Goal: Navigation & Orientation: Find specific page/section

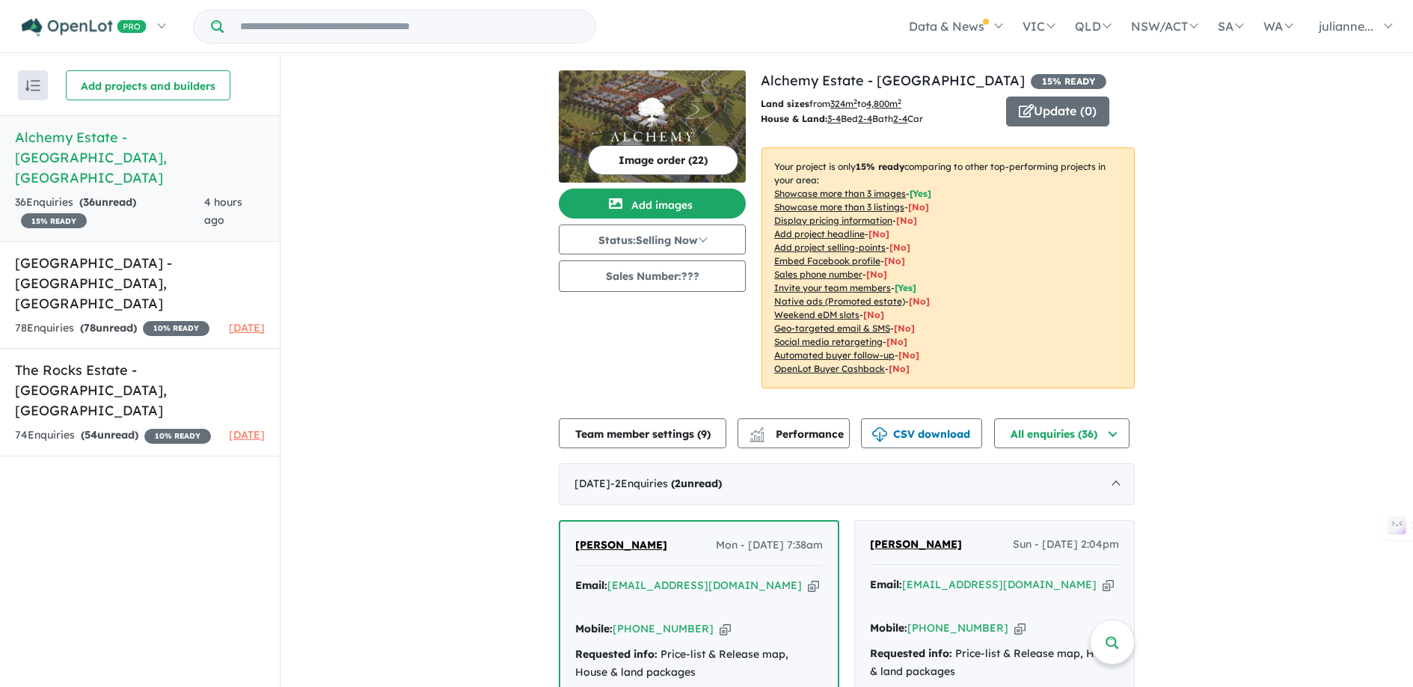
scroll to position [5, 0]
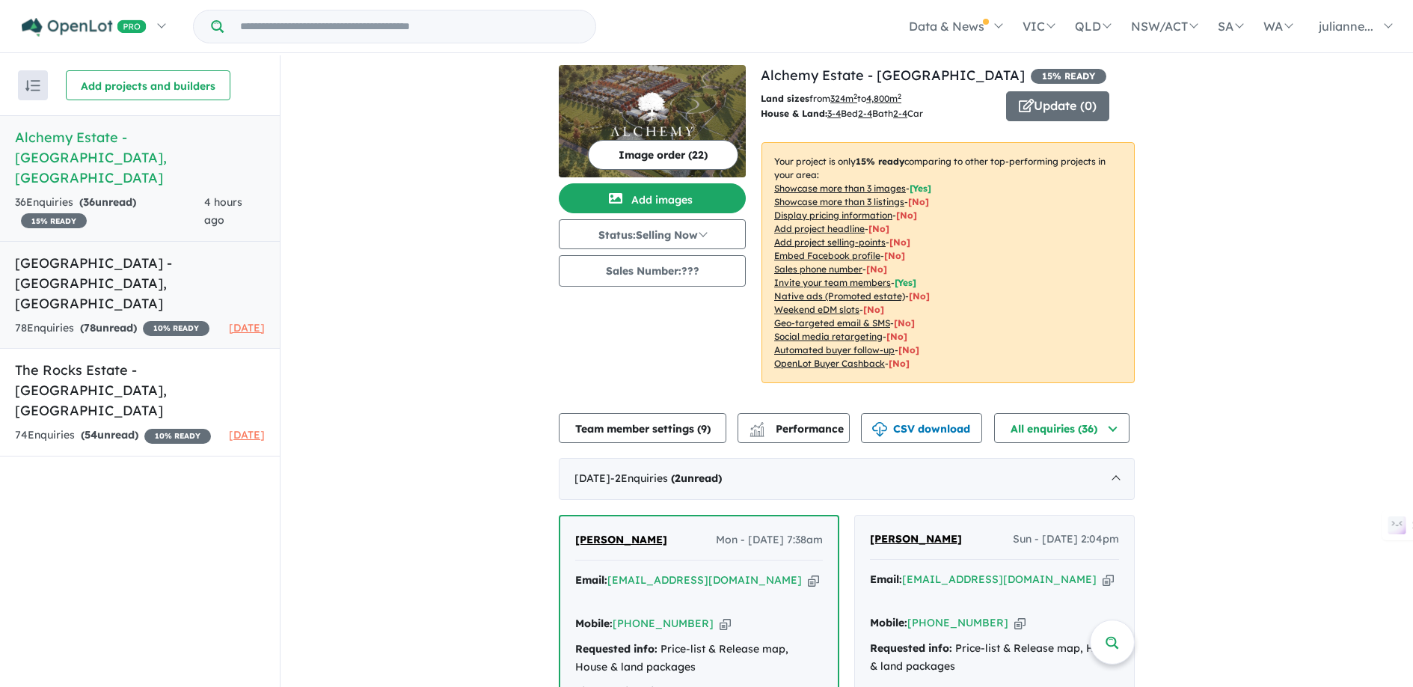
click at [135, 253] on h5 "[GEOGRAPHIC_DATA] - [GEOGRAPHIC_DATA] , [GEOGRAPHIC_DATA]" at bounding box center [140, 283] width 250 height 61
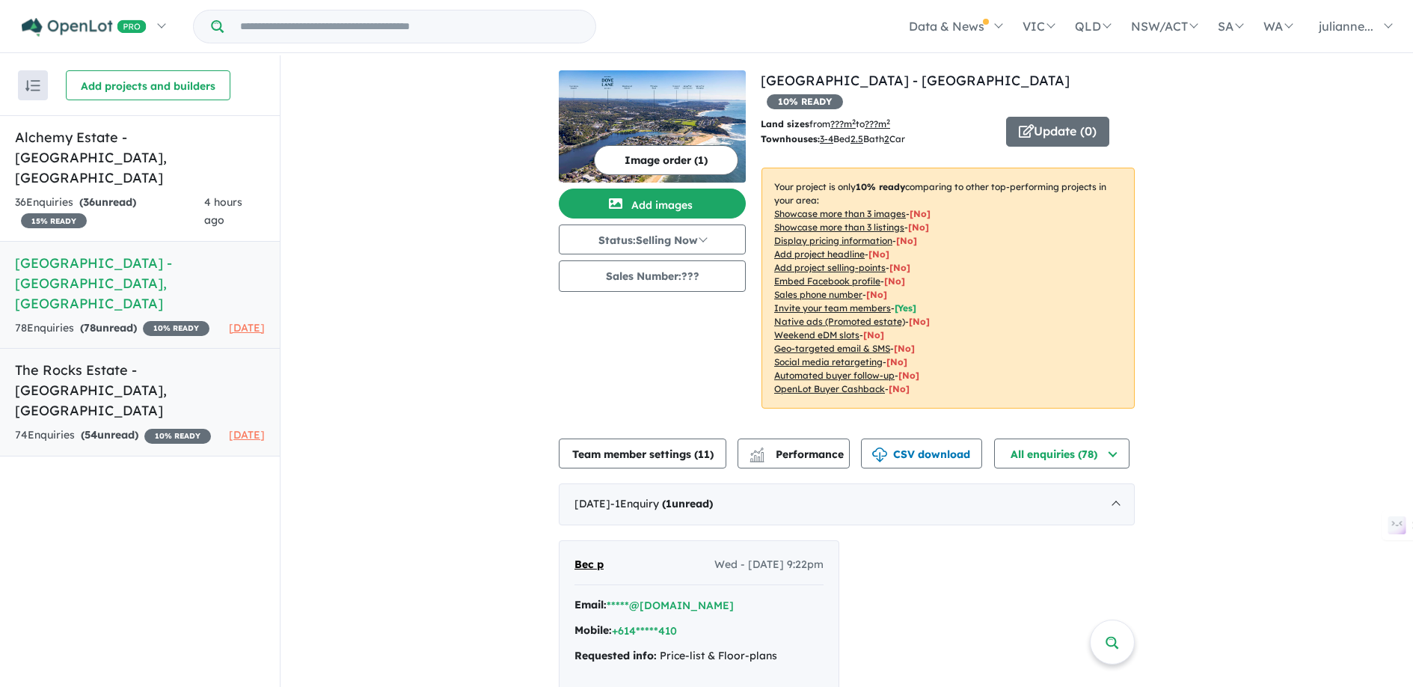
click at [154, 360] on h5 "The Rocks Estate - [GEOGRAPHIC_DATA] , [GEOGRAPHIC_DATA]" at bounding box center [140, 390] width 250 height 61
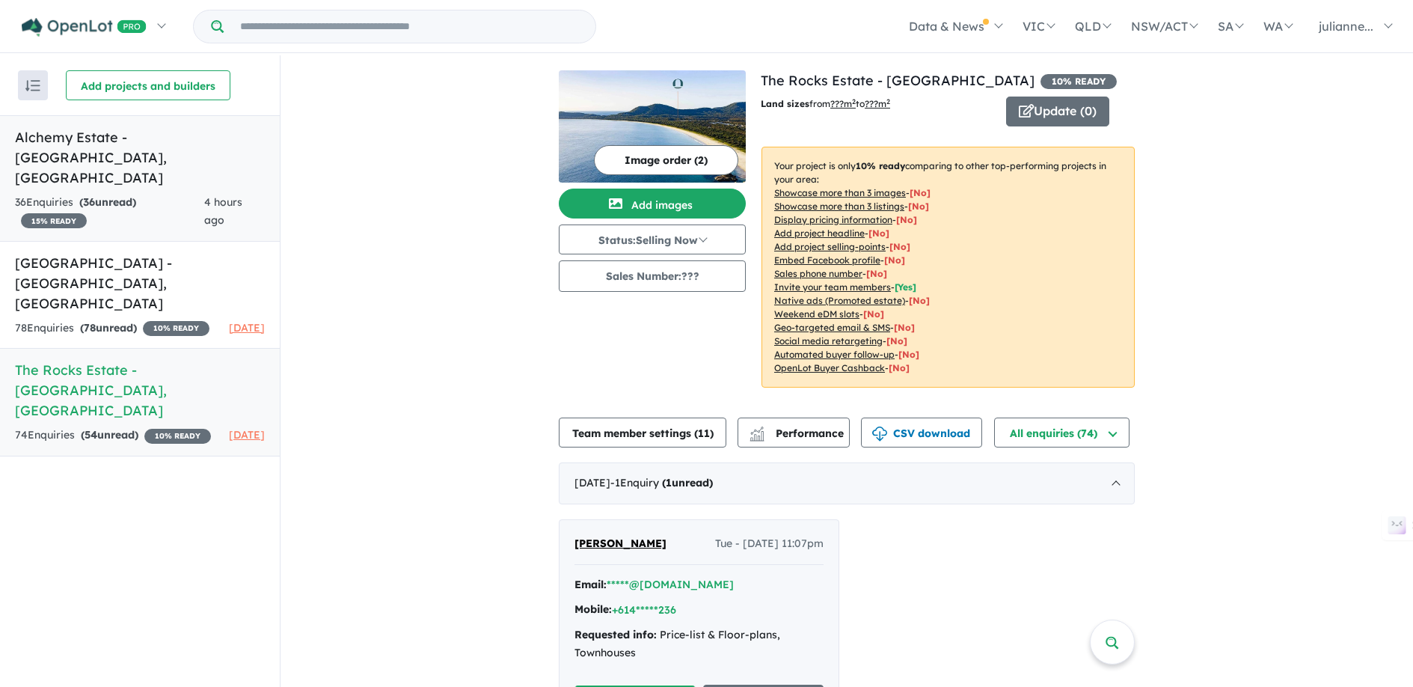
click at [171, 194] on div "36 Enquir ies ( 36 unread) 15 % READY" at bounding box center [109, 212] width 189 height 36
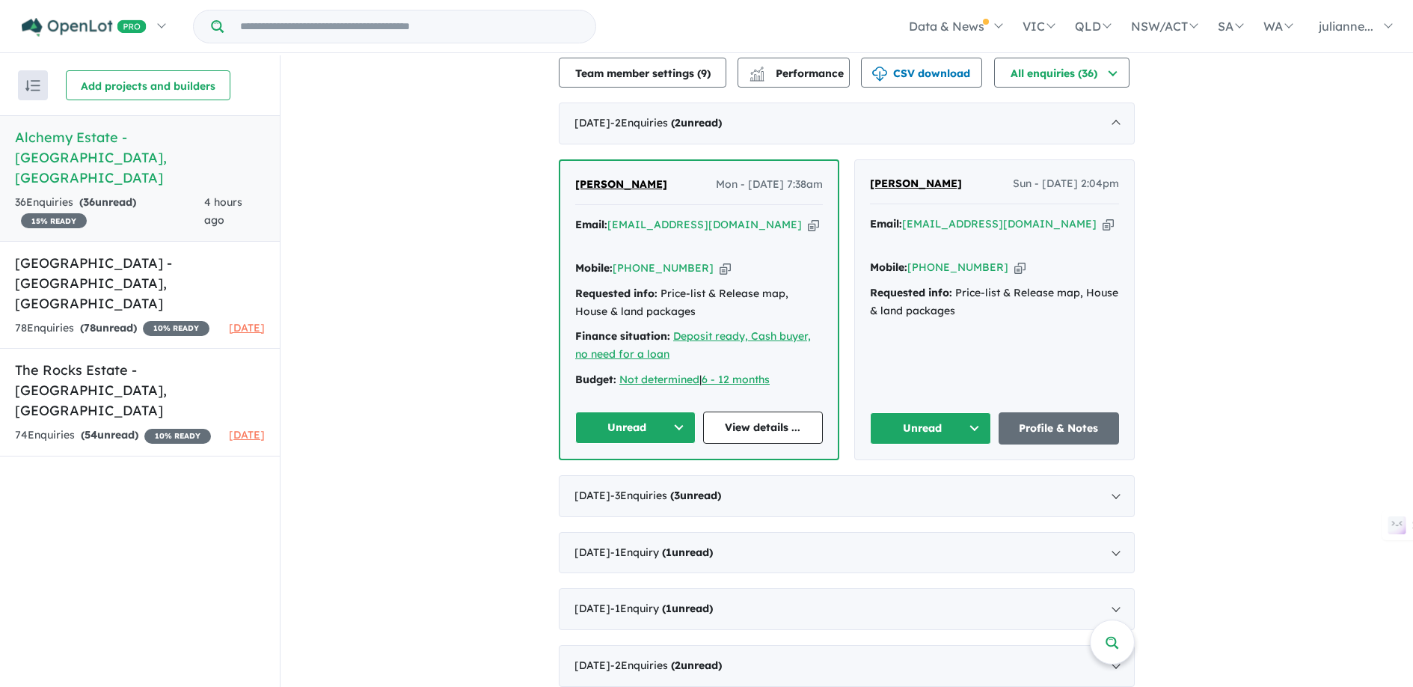
scroll to position [391, 0]
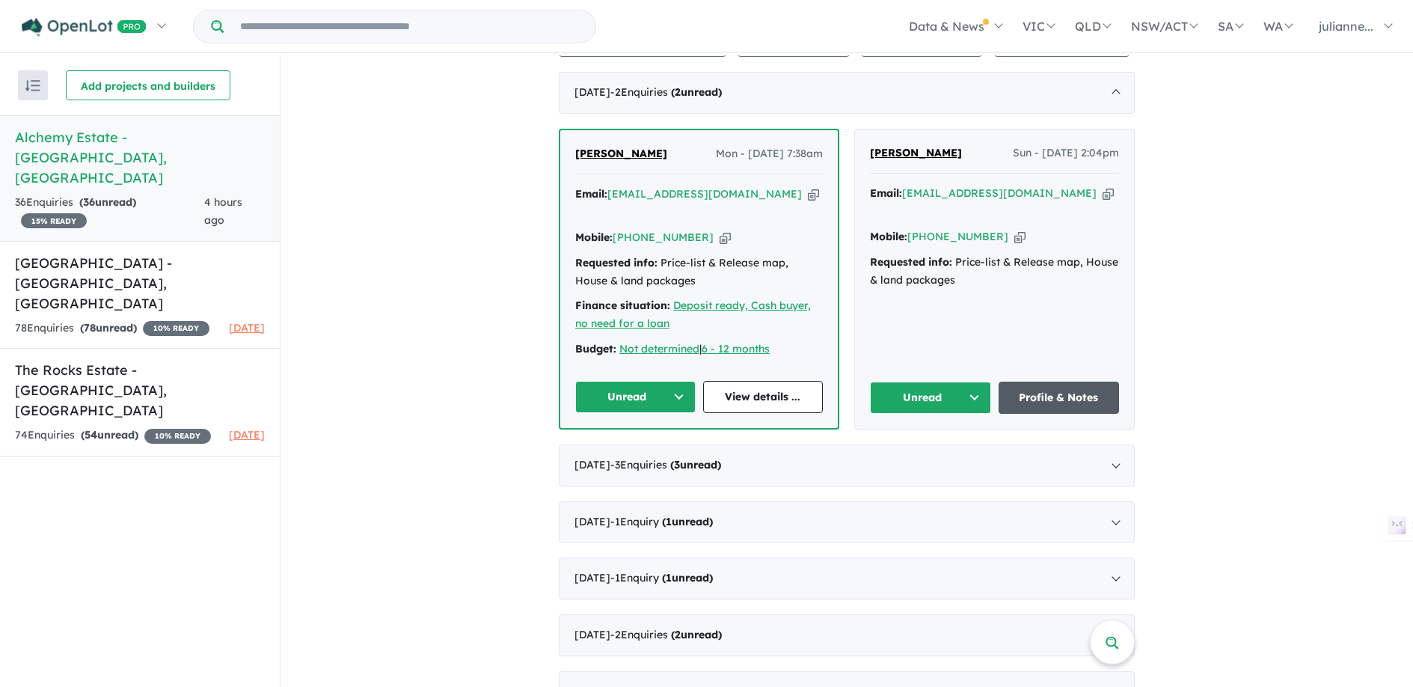
click at [1060, 381] on link "Profile & Notes" at bounding box center [1059, 397] width 121 height 32
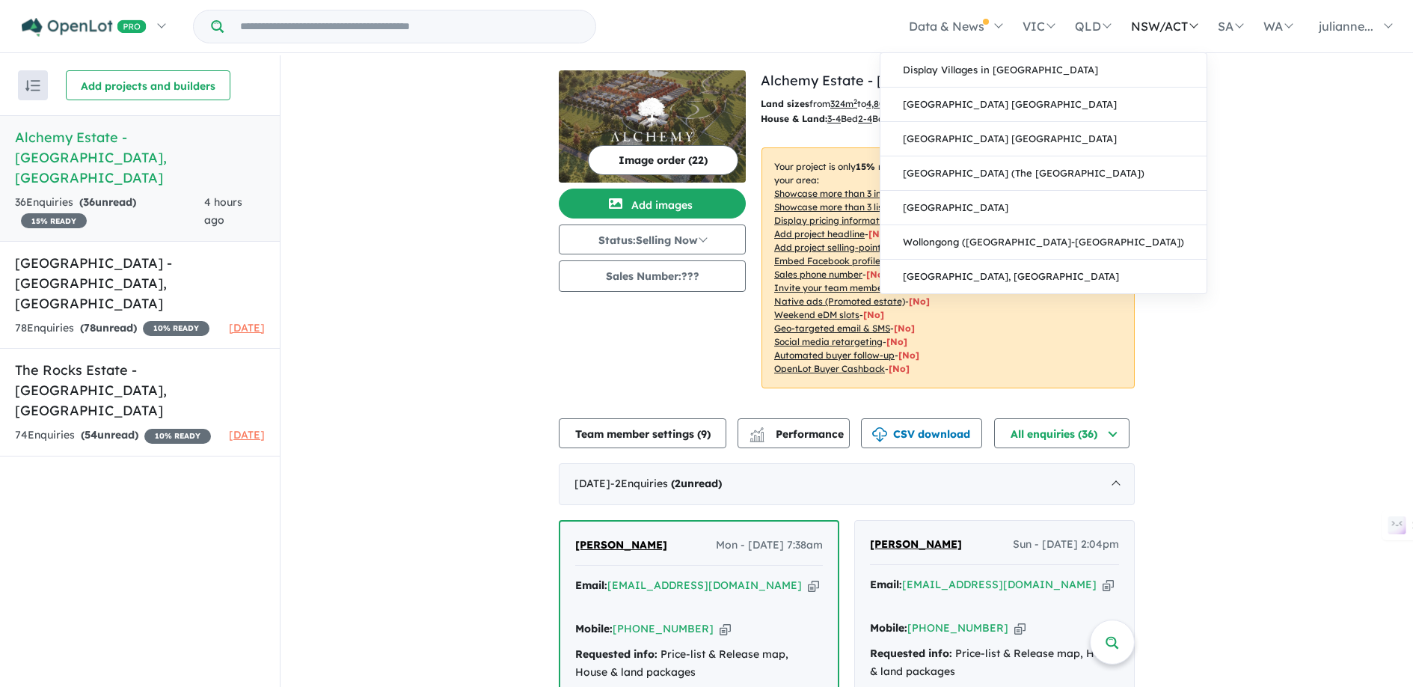
scroll to position [0, 0]
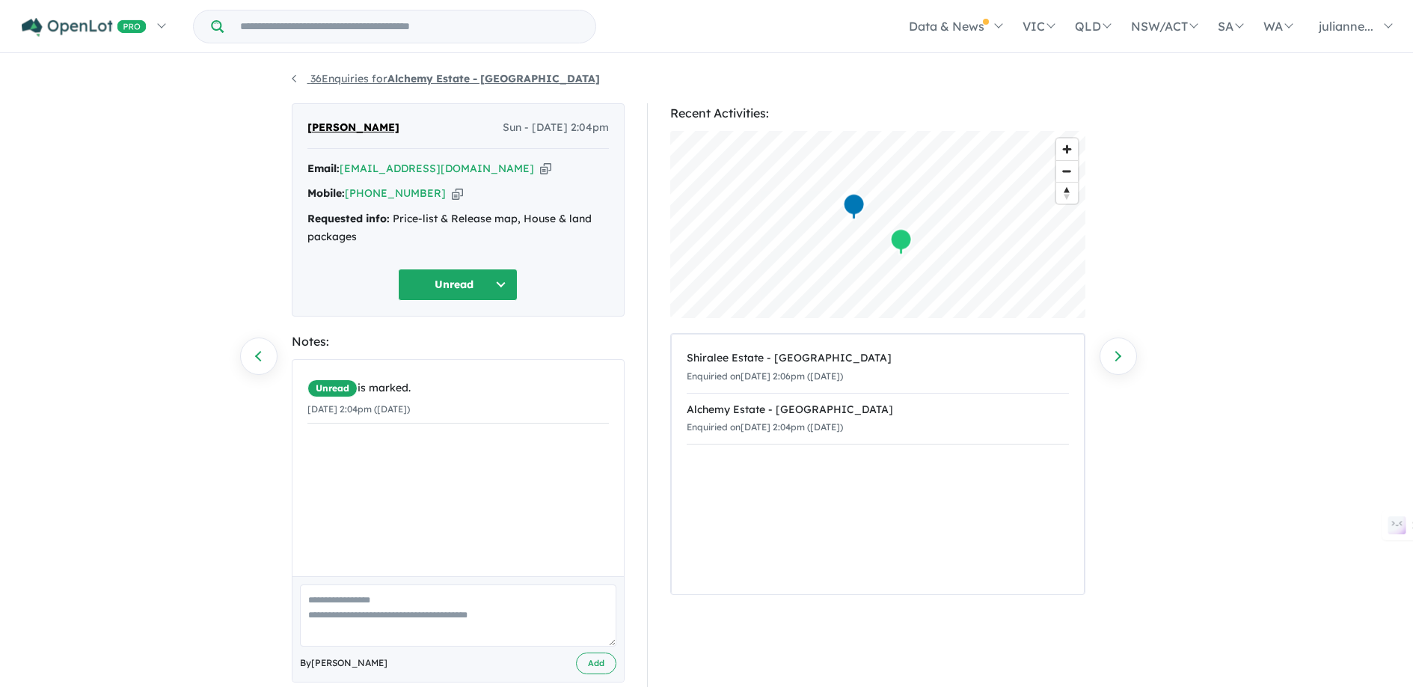
click at [295, 80] on link "36 Enquiries for Alchemy Estate - [GEOGRAPHIC_DATA]" at bounding box center [446, 78] width 308 height 13
